Goal: Task Accomplishment & Management: Complete application form

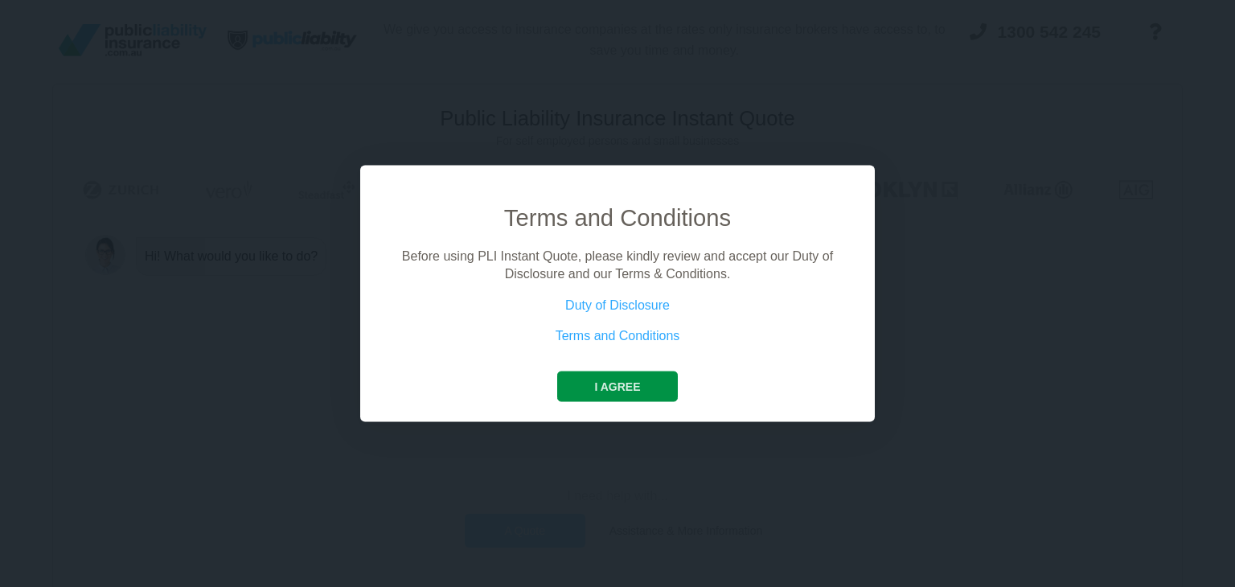
click at [641, 392] on button "I agree" at bounding box center [617, 386] width 120 height 31
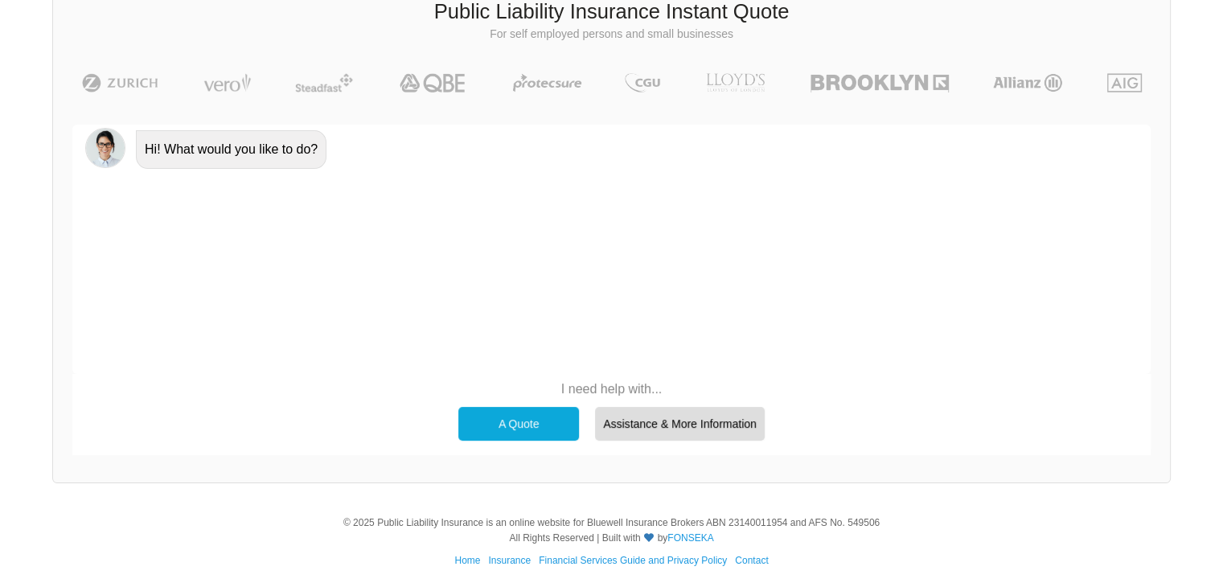
scroll to position [111, 0]
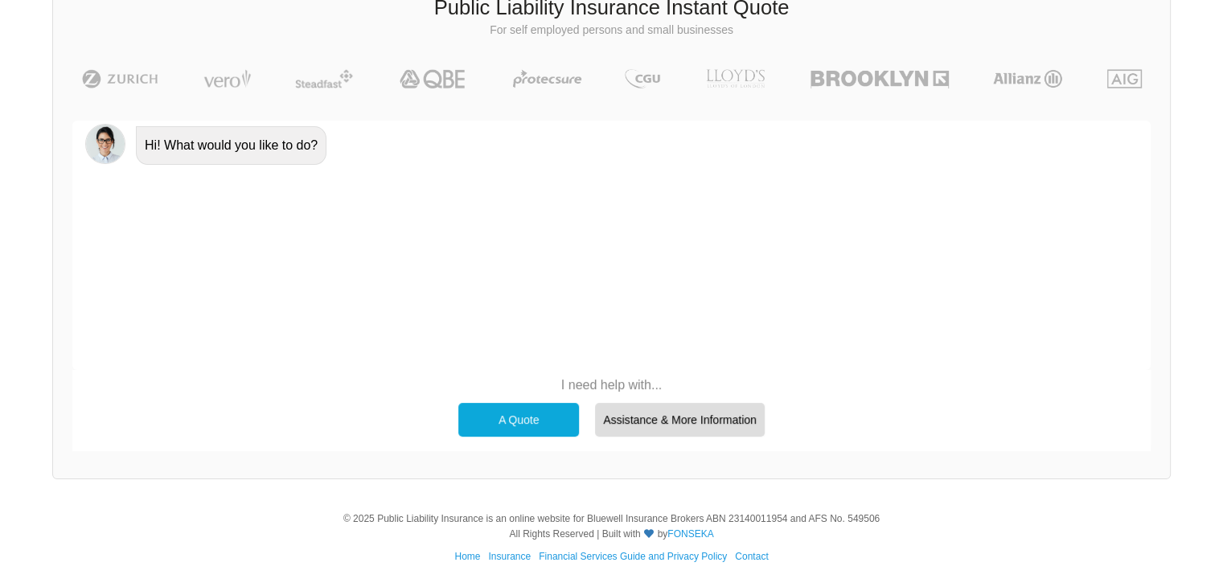
click at [544, 422] on div "A Quote" at bounding box center [518, 420] width 121 height 34
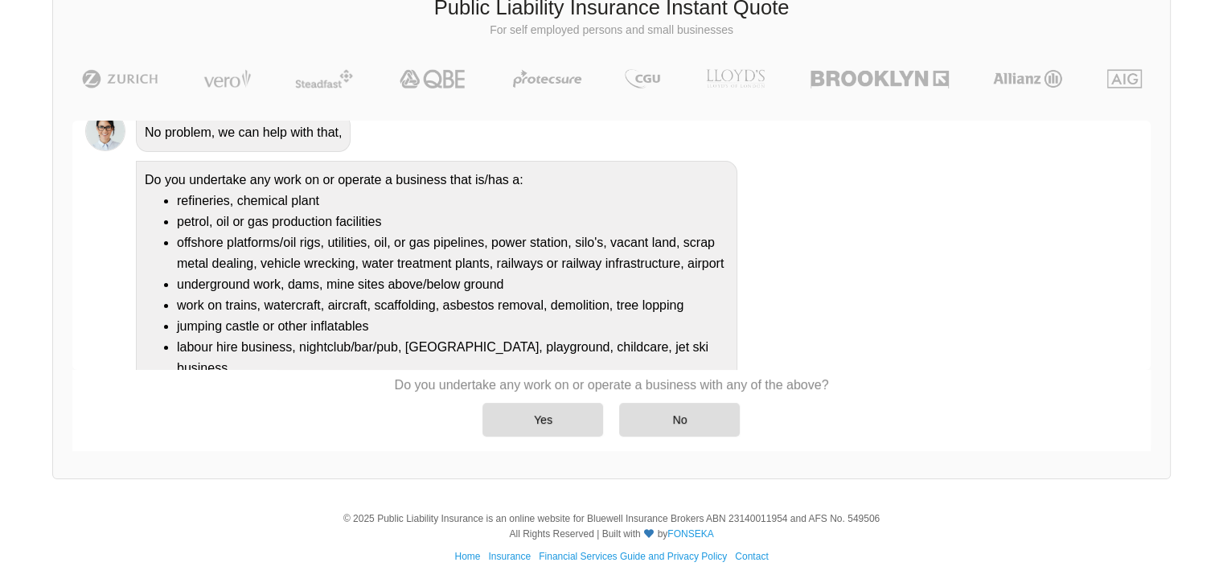
scroll to position [173, 0]
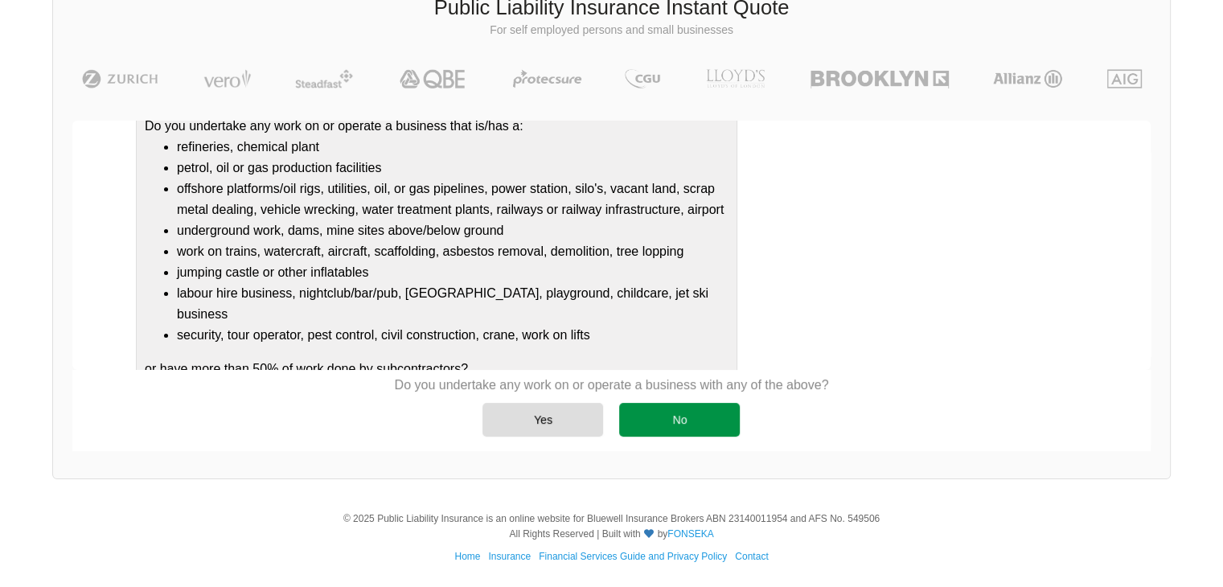
click at [672, 417] on div "No" at bounding box center [679, 420] width 121 height 34
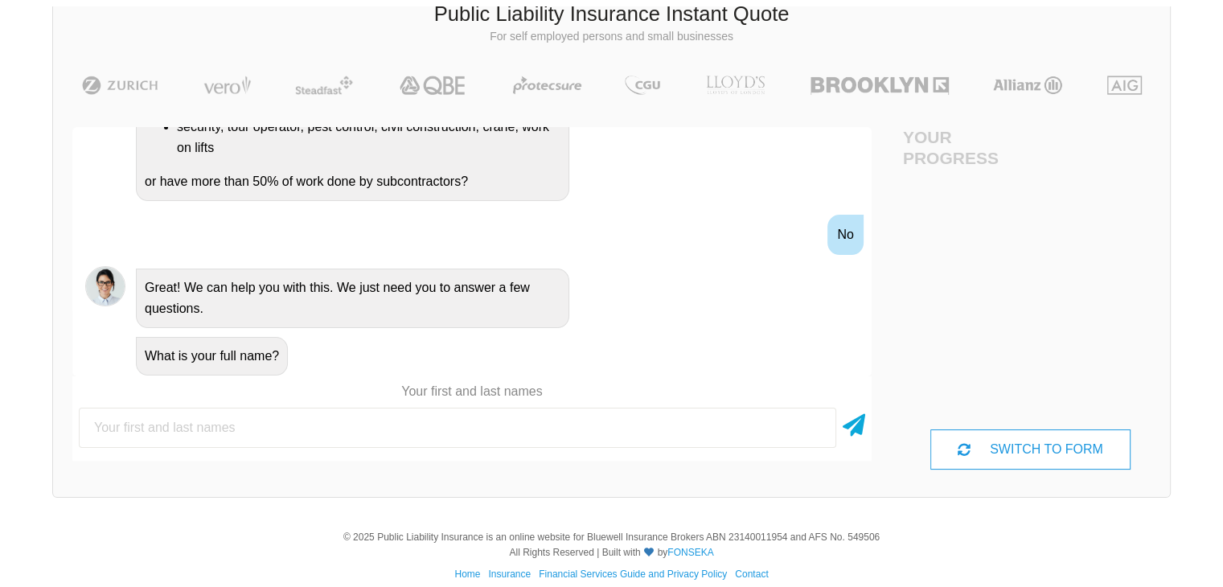
scroll to position [111, 0]
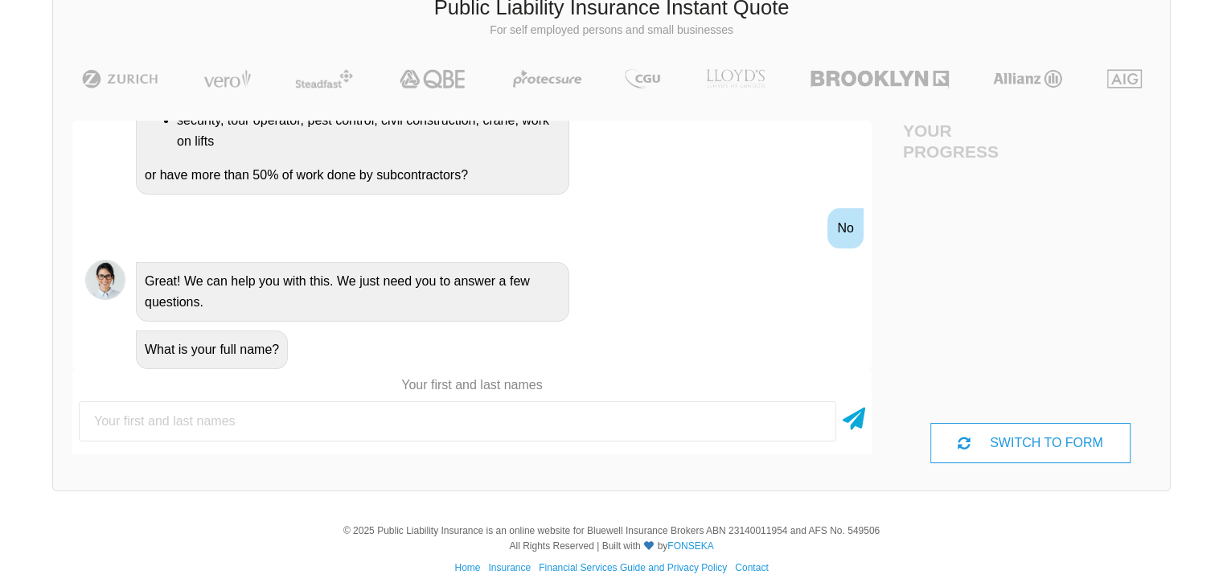
click at [280, 404] on input "text" at bounding box center [458, 421] width 758 height 40
type input "[PERSON_NAME]"
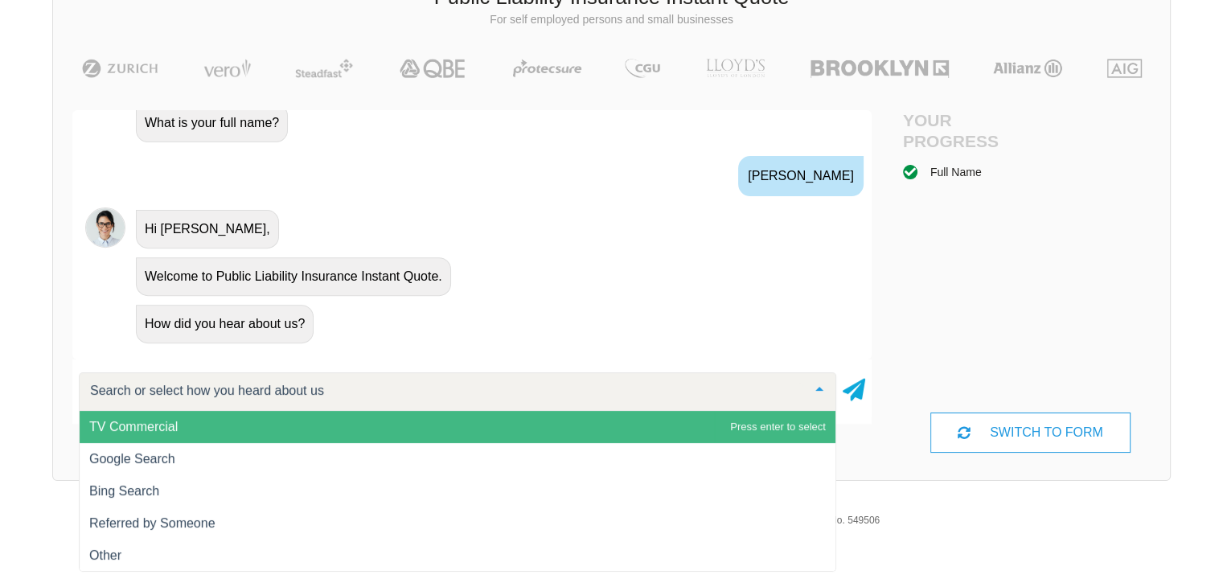
scroll to position [122, 0]
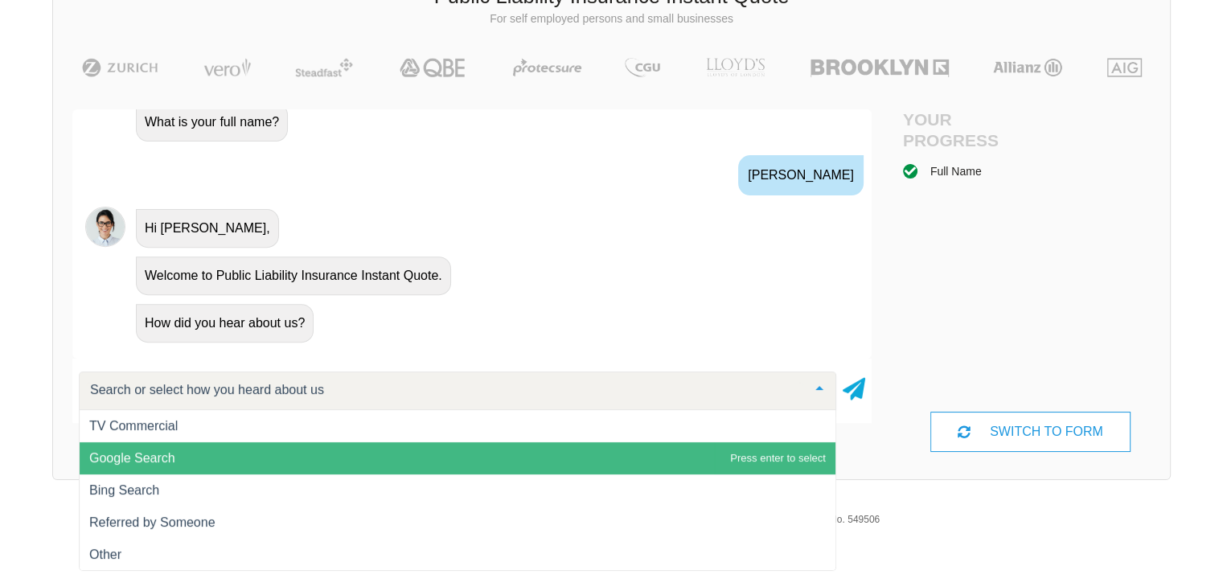
click at [150, 460] on span "Google Search" at bounding box center [132, 458] width 86 height 14
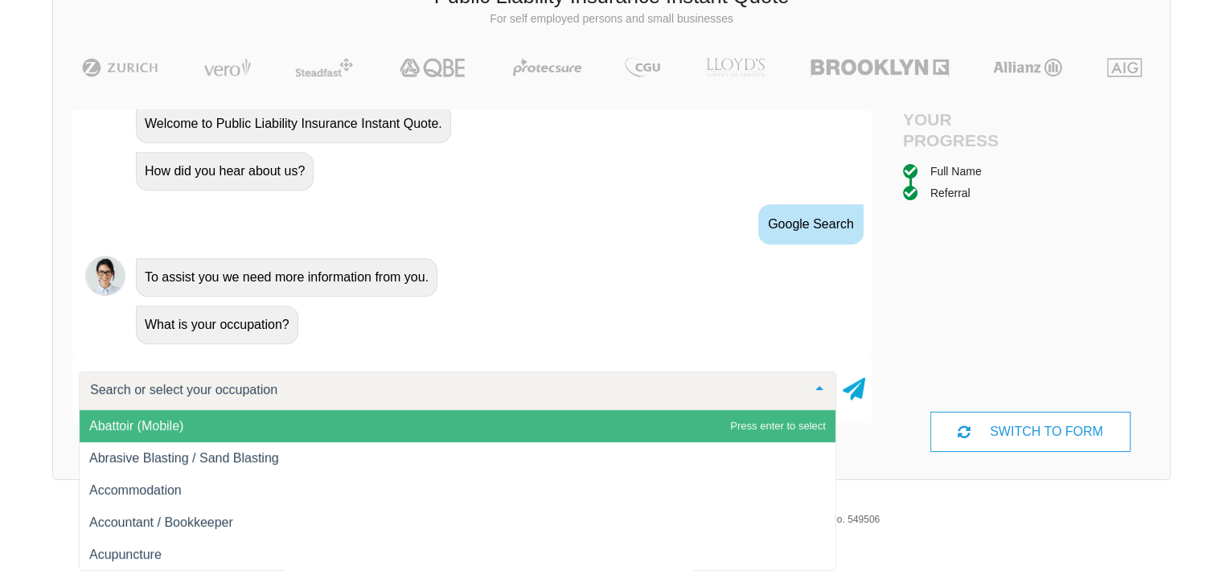
click at [176, 393] on input "text" at bounding box center [444, 390] width 717 height 16
type input "hort"
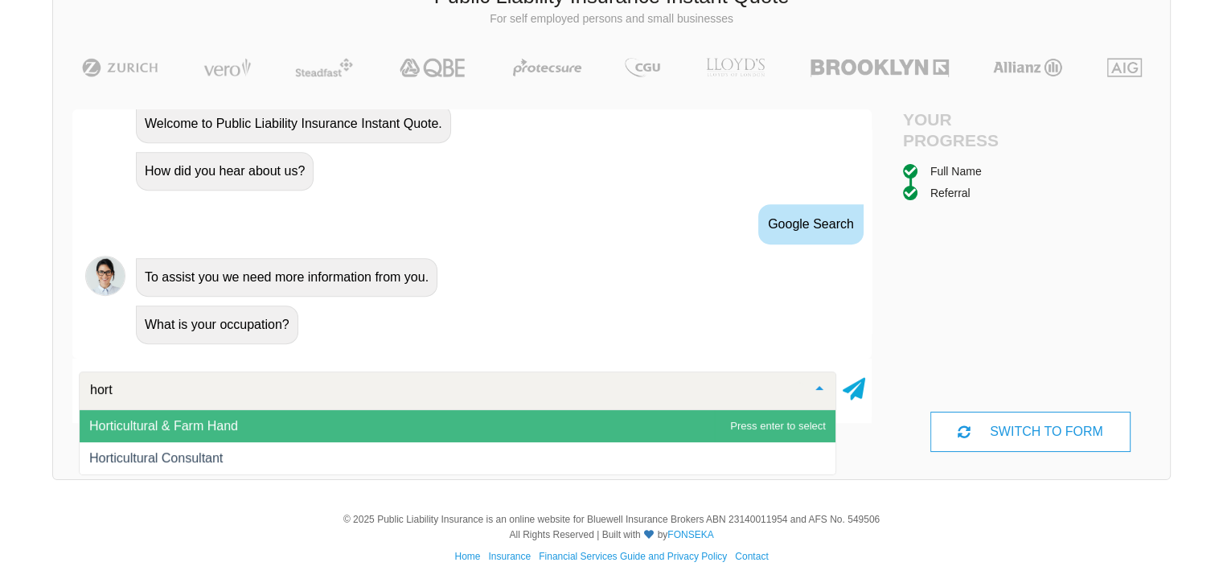
click at [203, 426] on span "Horticultural & Farm Hand" at bounding box center [163, 426] width 149 height 14
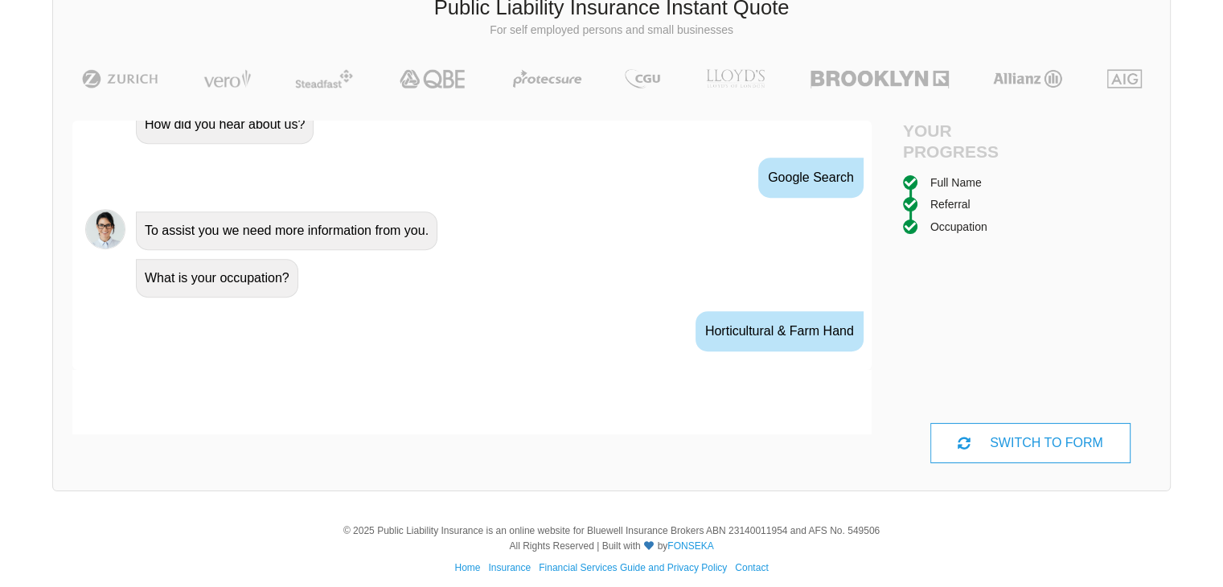
scroll to position [886, 0]
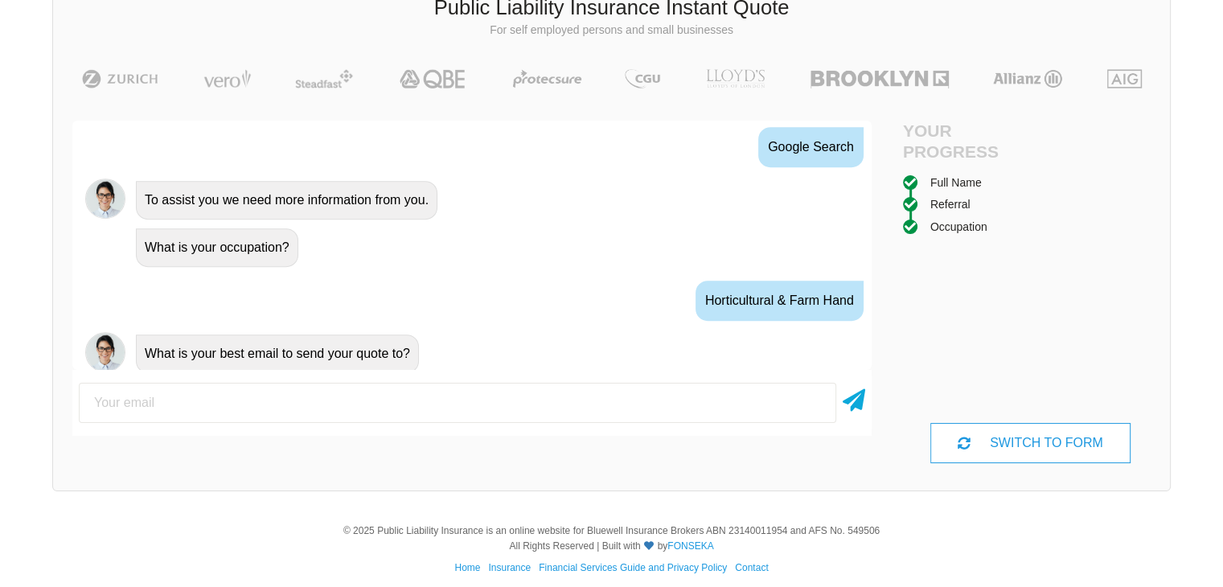
click at [298, 426] on div at bounding box center [471, 402] width 799 height 53
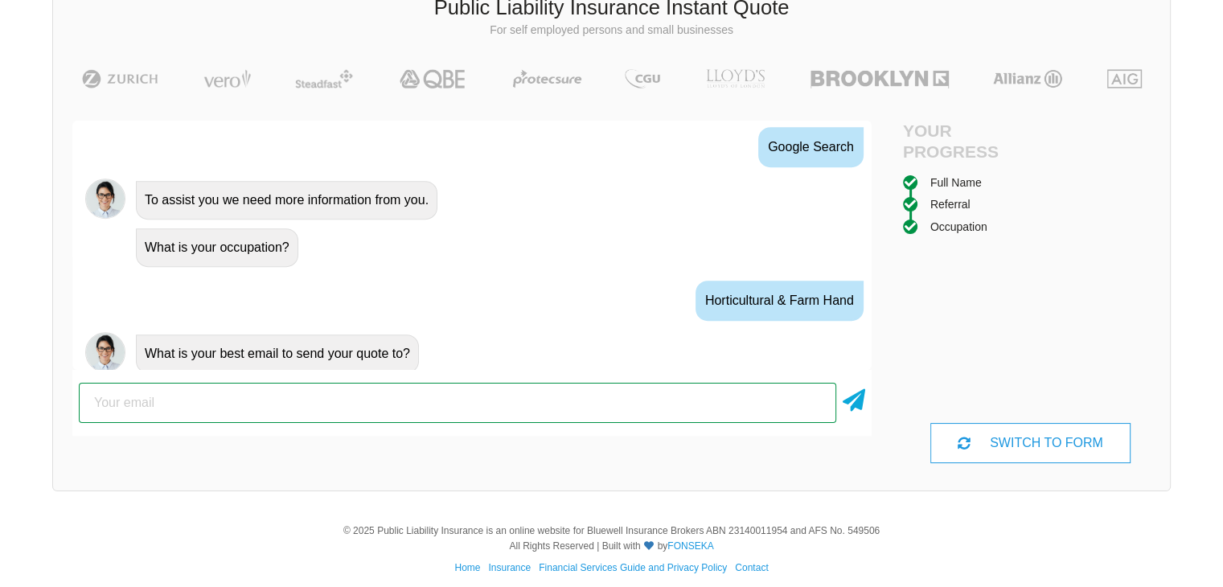
click at [275, 410] on input "email" at bounding box center [458, 403] width 758 height 40
type input "[EMAIL_ADDRESS][DOMAIN_NAME]"
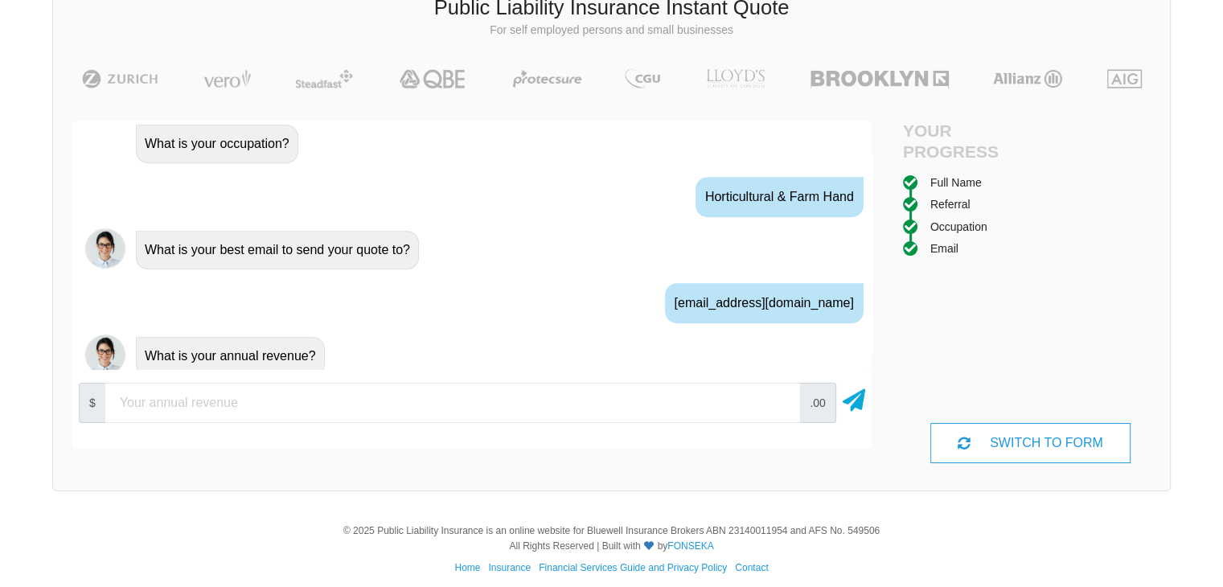
scroll to position [992, 0]
click at [305, 385] on input "number" at bounding box center [452, 403] width 695 height 40
click at [602, 409] on input "number" at bounding box center [452, 403] width 695 height 40
type input "0"
click at [860, 404] on icon at bounding box center [854, 397] width 23 height 29
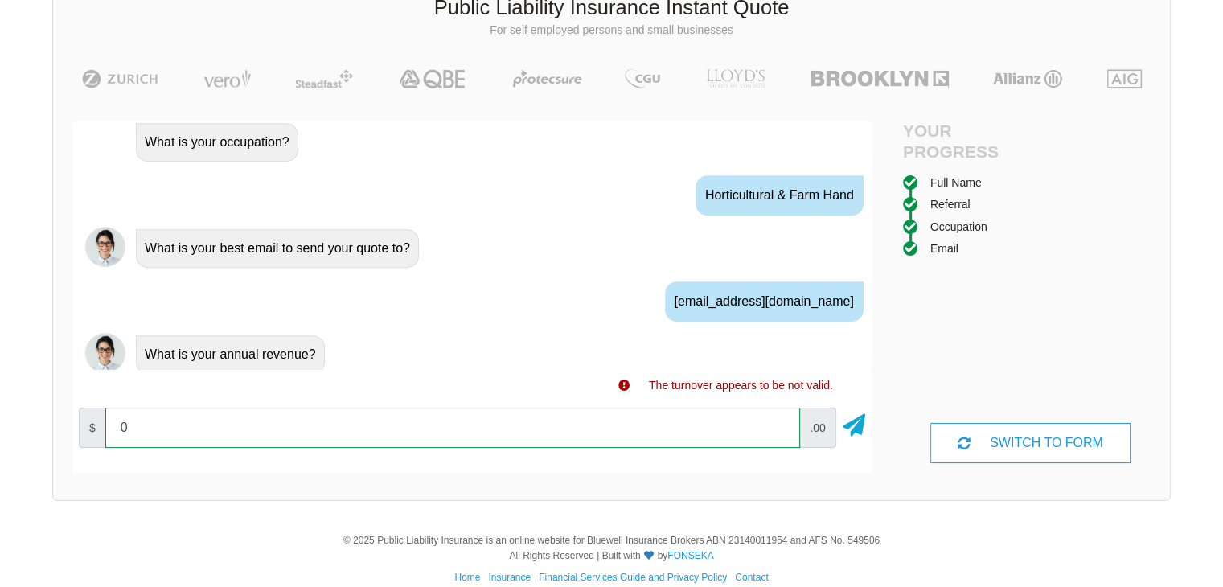
click at [175, 437] on input "0" at bounding box center [452, 428] width 695 height 40
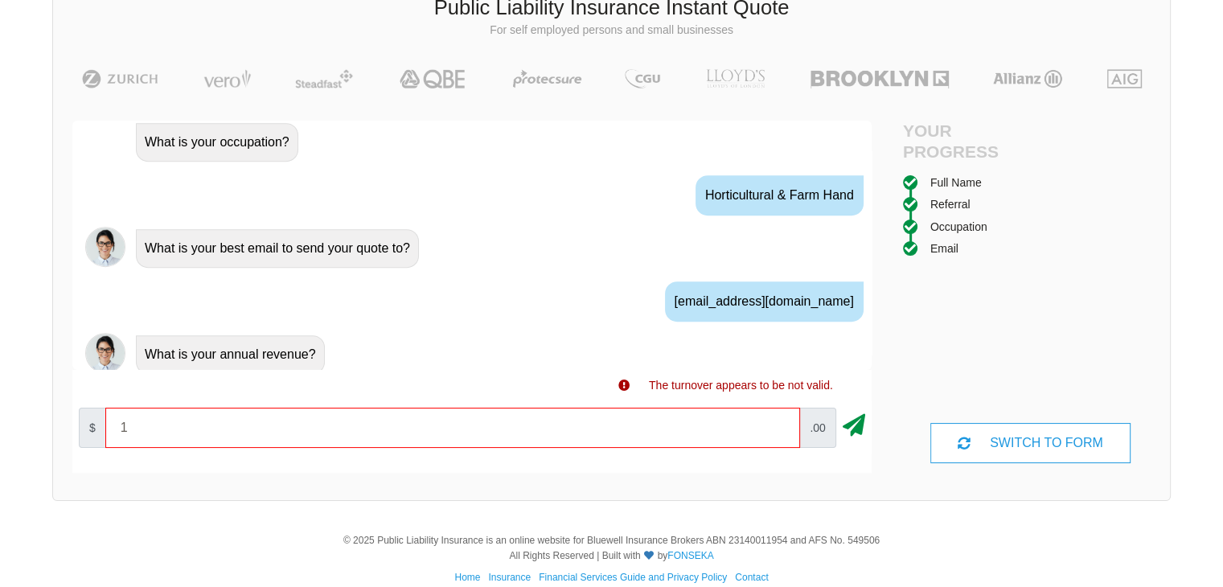
click at [857, 429] on icon at bounding box center [854, 422] width 23 height 29
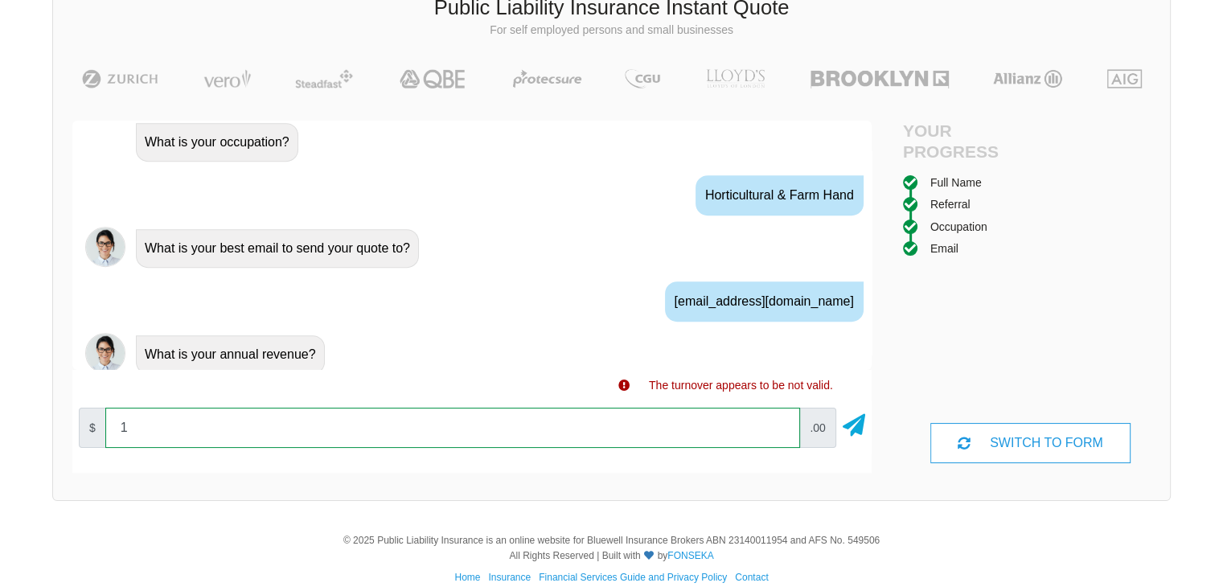
drag, startPoint x: 638, startPoint y: 417, endPoint x: 289, endPoint y: 441, distance: 349.8
click at [637, 417] on input "1" at bounding box center [452, 428] width 695 height 40
click at [188, 419] on input "1" at bounding box center [452, 428] width 695 height 40
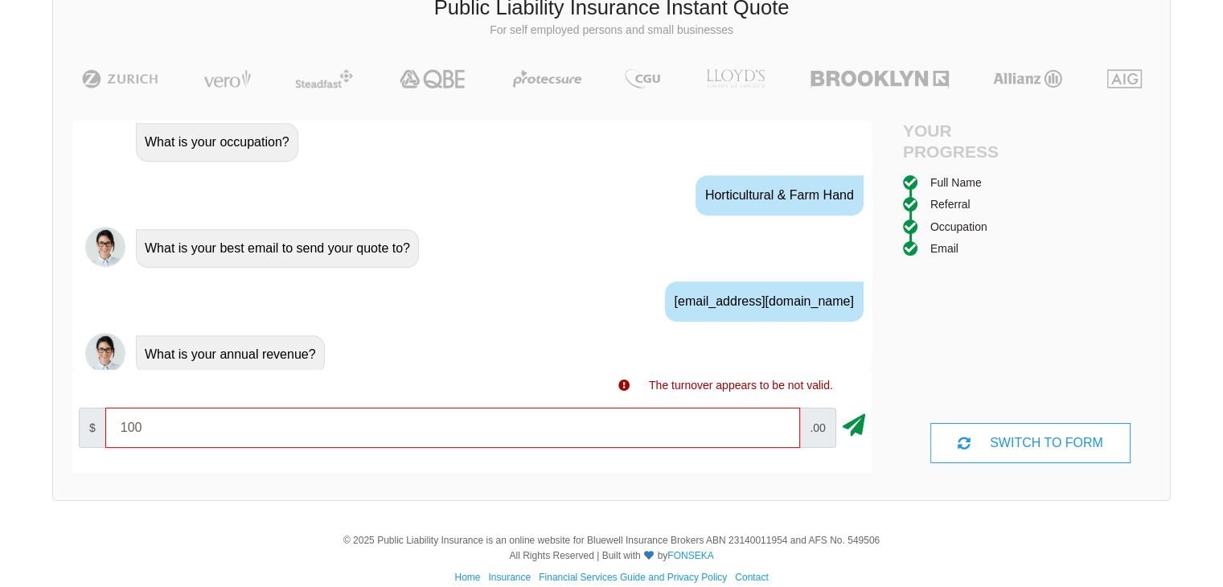
click at [854, 429] on icon at bounding box center [854, 422] width 23 height 29
click at [531, 333] on div "What is your annual revenue?" at bounding box center [493, 353] width 729 height 41
click at [624, 390] on icon at bounding box center [623, 385] width 11 height 11
click at [624, 387] on icon at bounding box center [623, 385] width 11 height 11
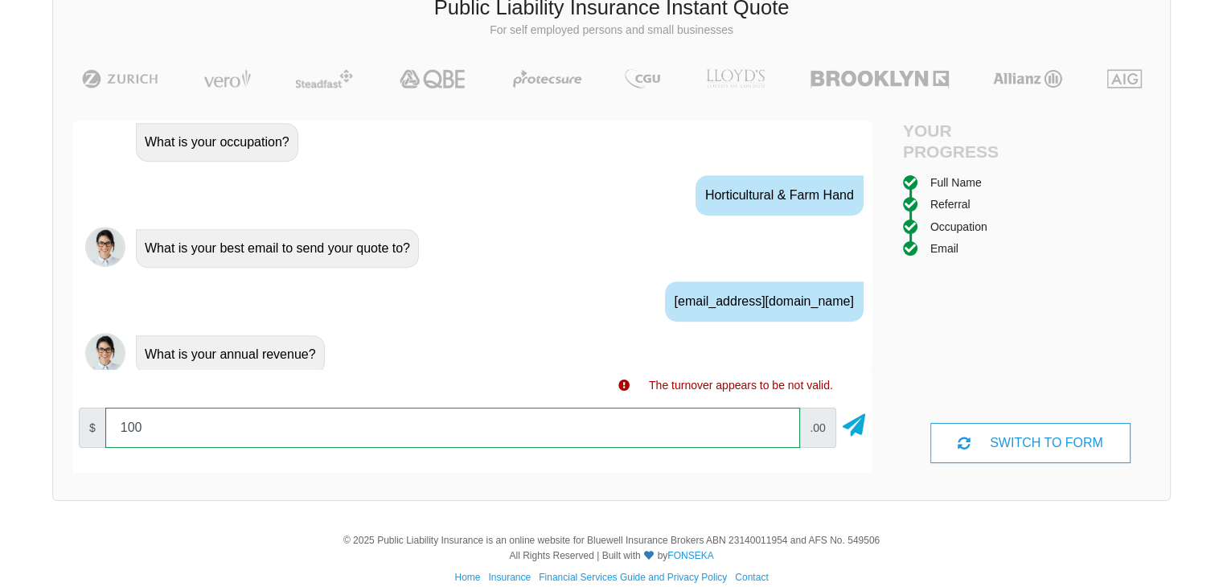
drag, startPoint x: 173, startPoint y: 433, endPoint x: 97, endPoint y: 425, distance: 76.8
click at [100, 429] on div "$ 100 .00" at bounding box center [471, 427] width 799 height 53
type input "1000"
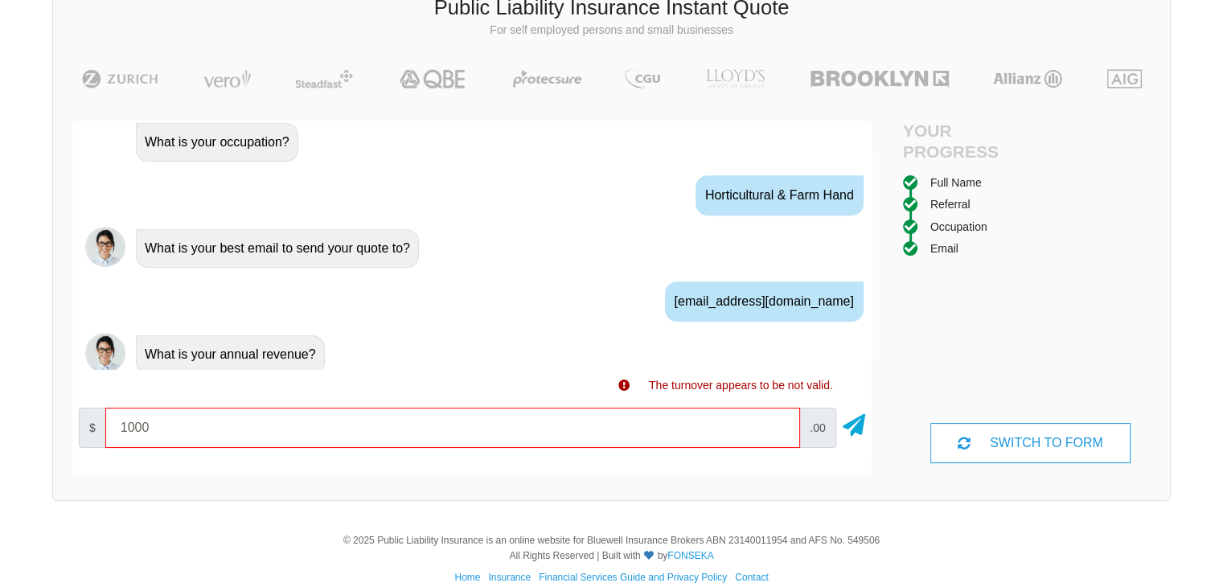
click at [601, 280] on div "[EMAIL_ADDRESS][DOMAIN_NAME]" at bounding box center [471, 300] width 799 height 59
click at [861, 421] on icon at bounding box center [854, 422] width 23 height 29
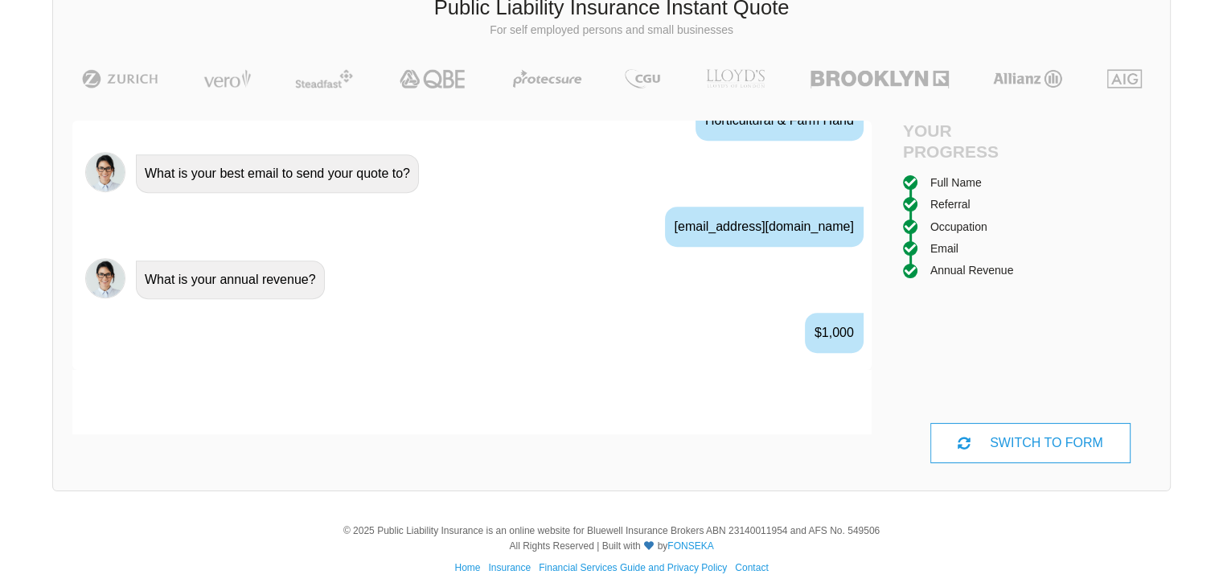
scroll to position [1097, 0]
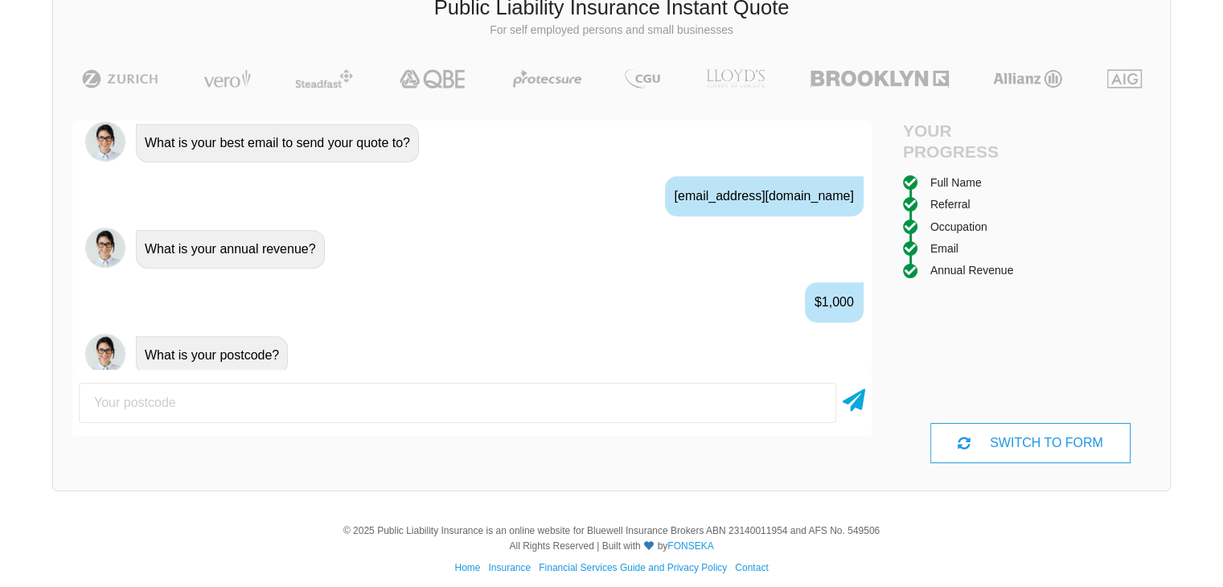
click at [241, 389] on input "number" at bounding box center [458, 403] width 758 height 40
type input "4060"
click at [860, 400] on icon at bounding box center [854, 397] width 23 height 29
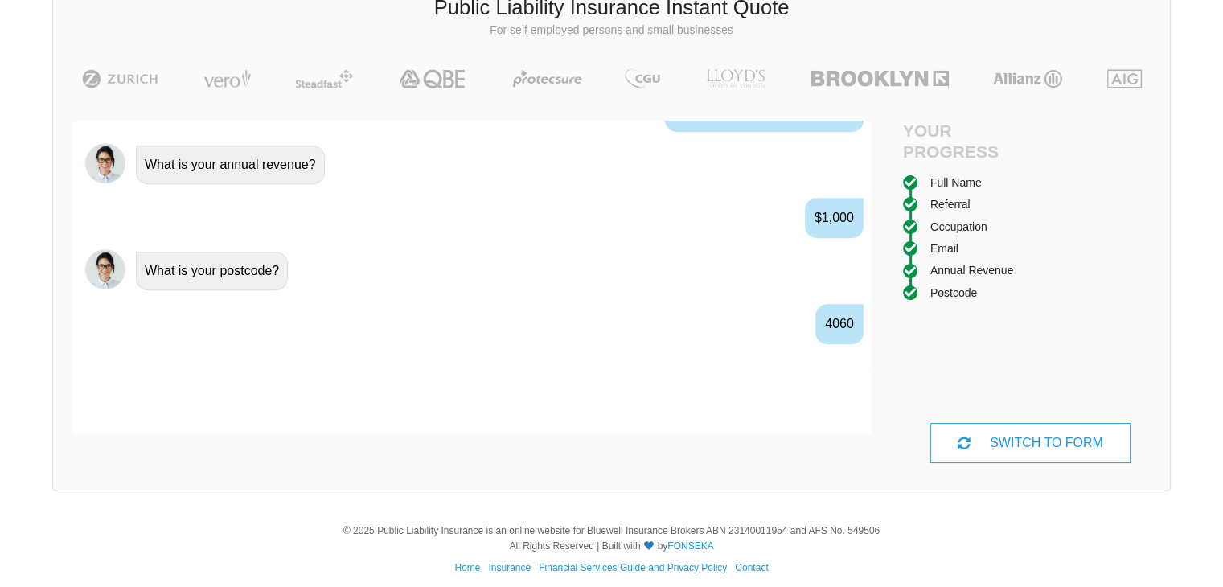
scroll to position [1202, 0]
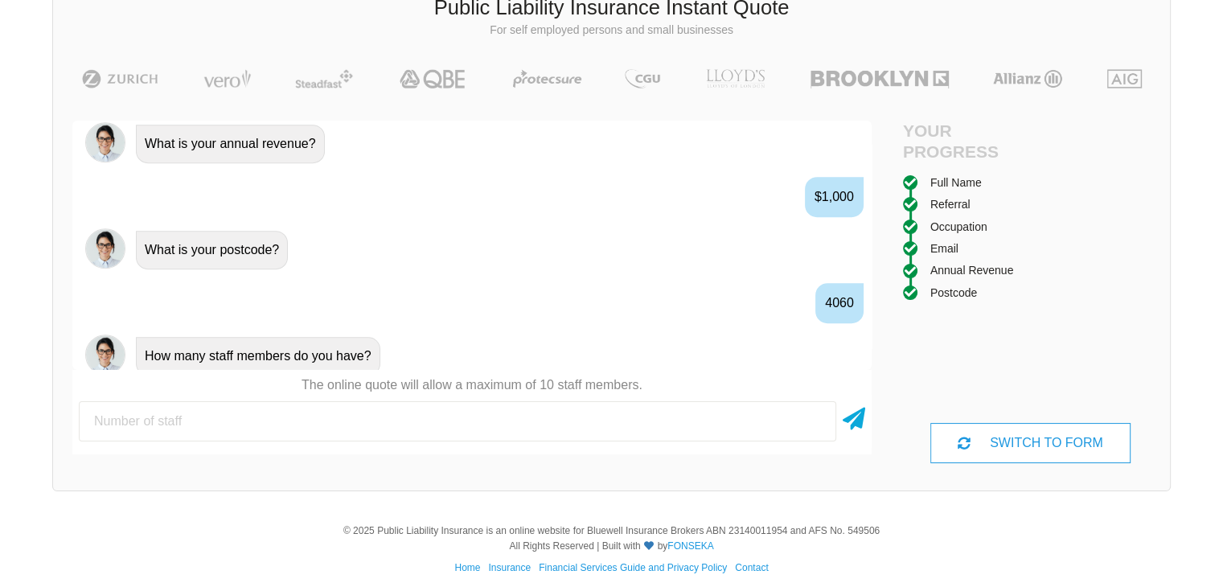
click at [363, 429] on input "number" at bounding box center [458, 421] width 758 height 40
type input "1"
click at [850, 423] on icon at bounding box center [854, 415] width 23 height 29
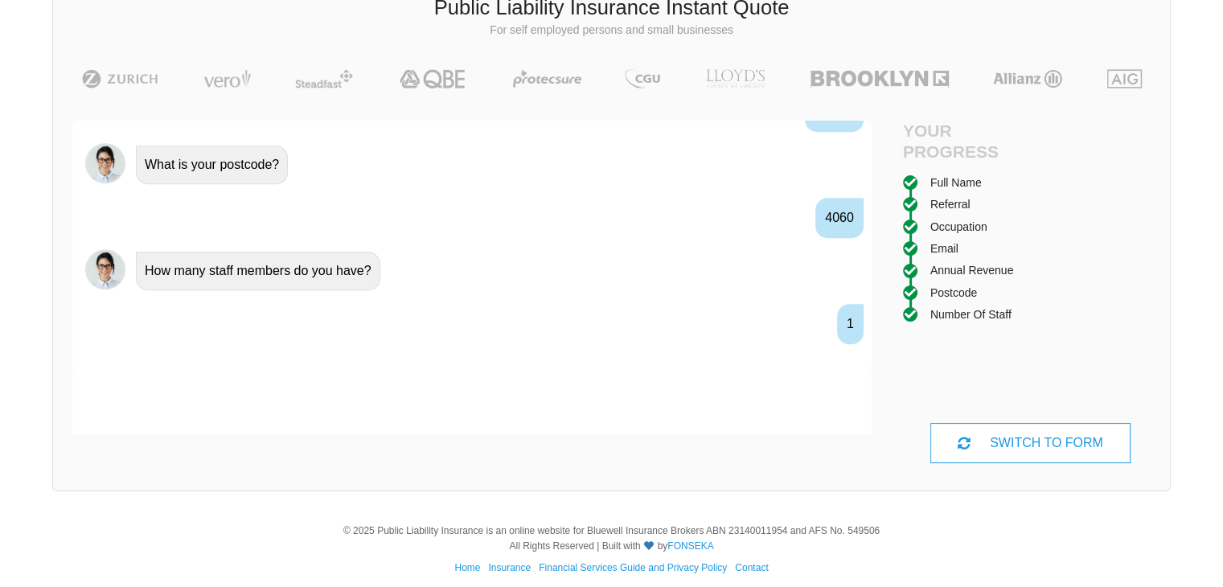
scroll to position [1307, 0]
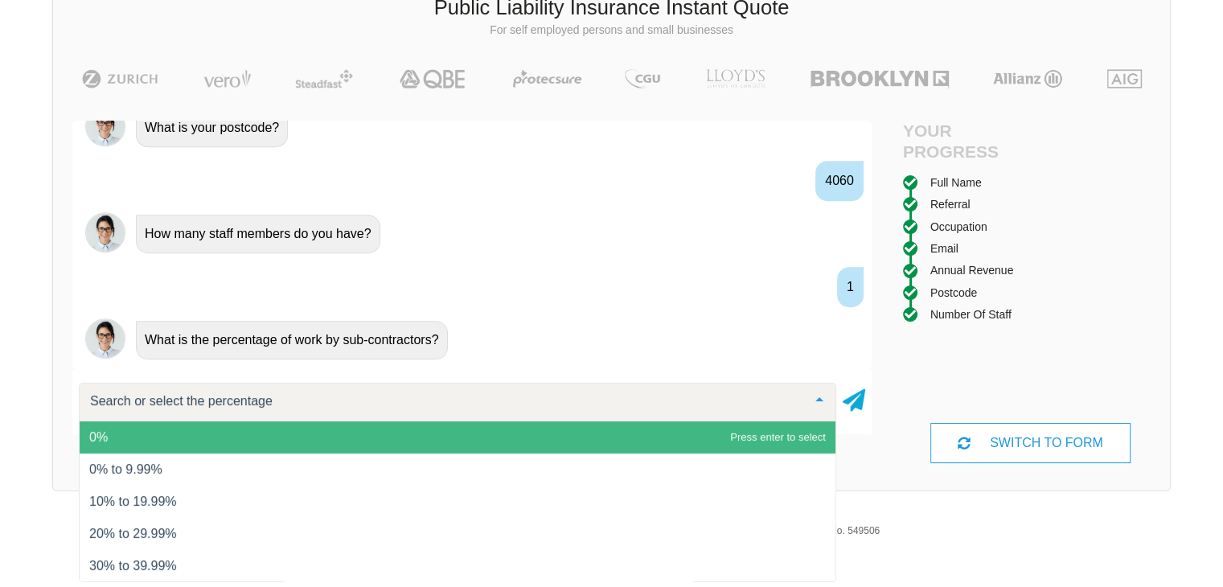
click at [100, 433] on span "0%" at bounding box center [98, 437] width 18 height 14
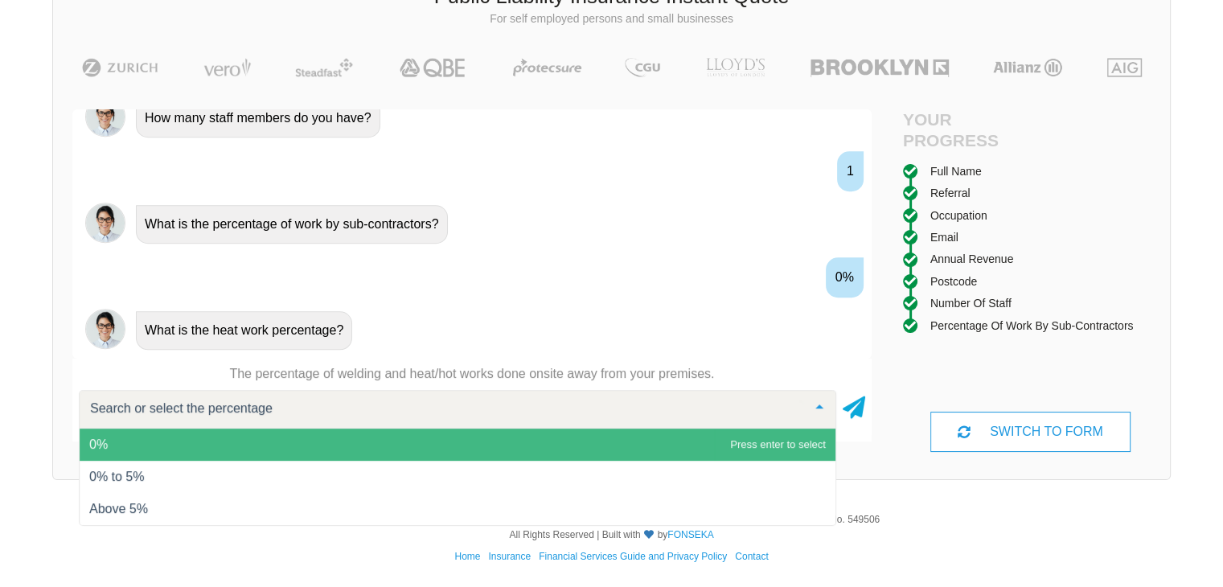
scroll to position [122, 0]
click at [607, 439] on span "0%" at bounding box center [458, 445] width 756 height 32
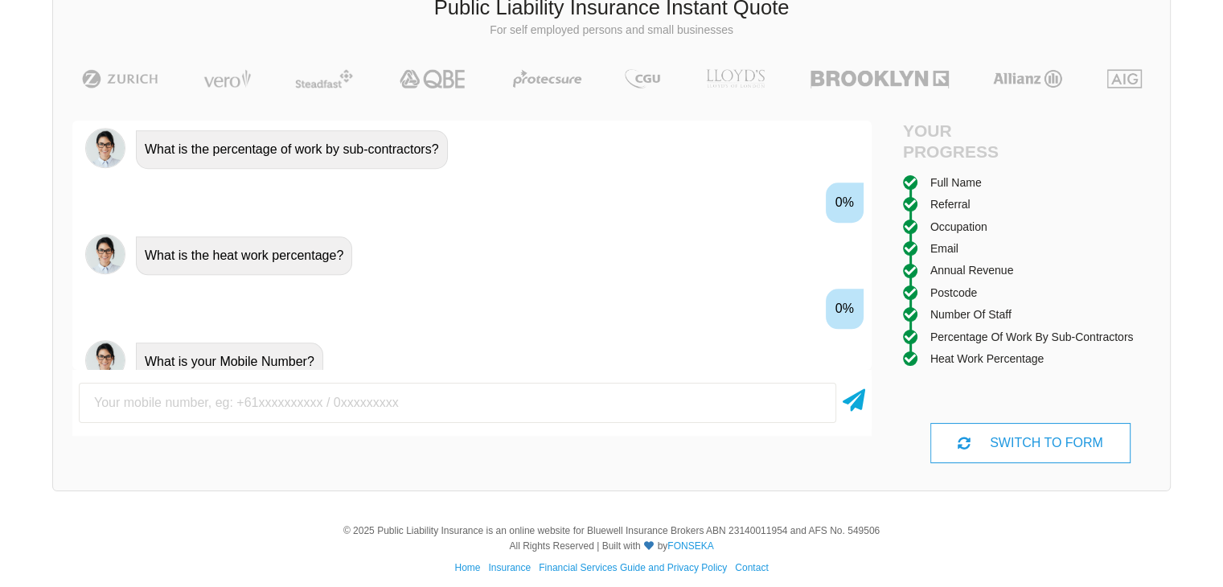
scroll to position [1517, 0]
click at [347, 415] on input "text" at bounding box center [458, 403] width 758 height 40
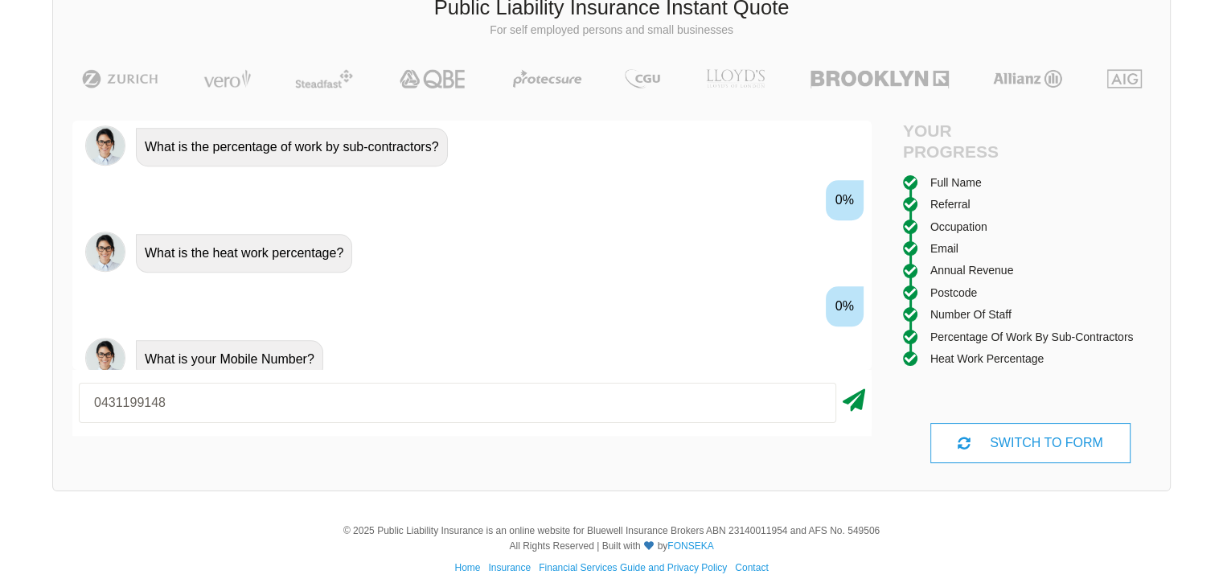
type input "0431199148"
click at [857, 407] on icon at bounding box center [854, 397] width 23 height 29
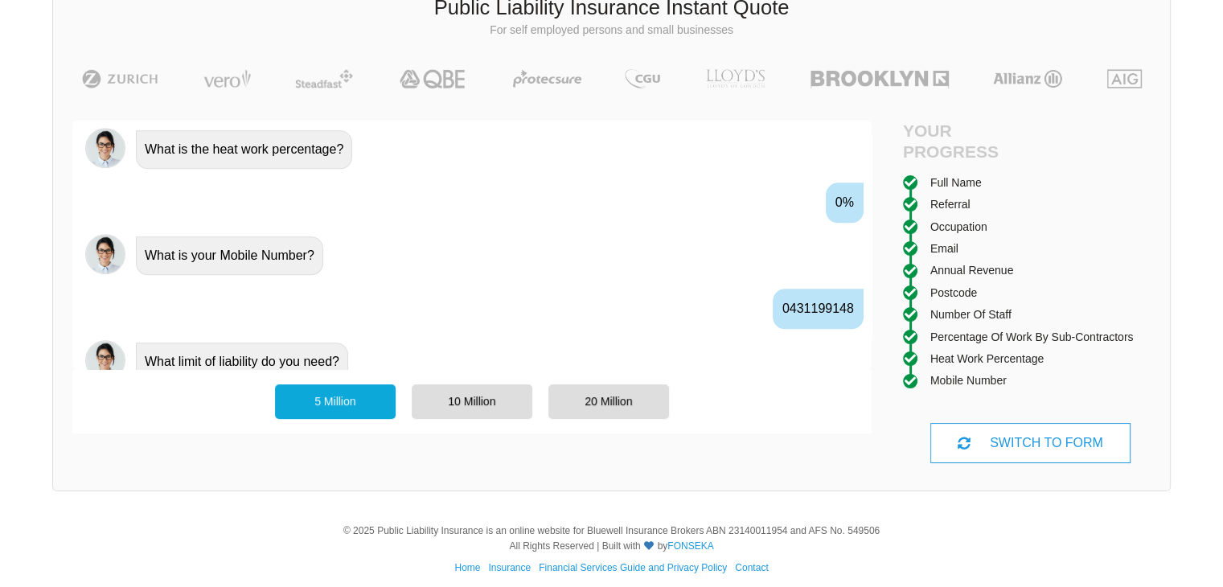
scroll to position [1623, 0]
